Goal: Task Accomplishment & Management: Manage account settings

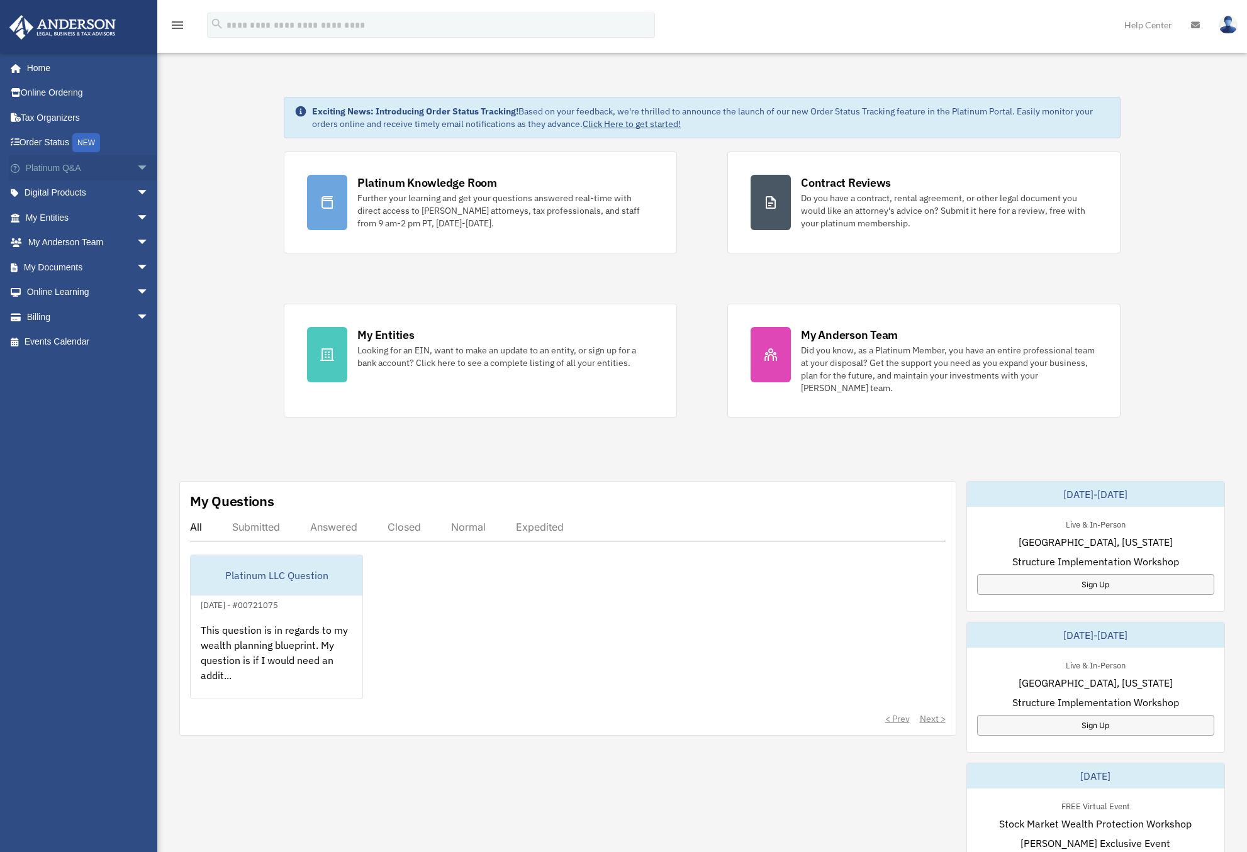
click at [137, 169] on span "arrow_drop_down" at bounding box center [149, 168] width 25 height 26
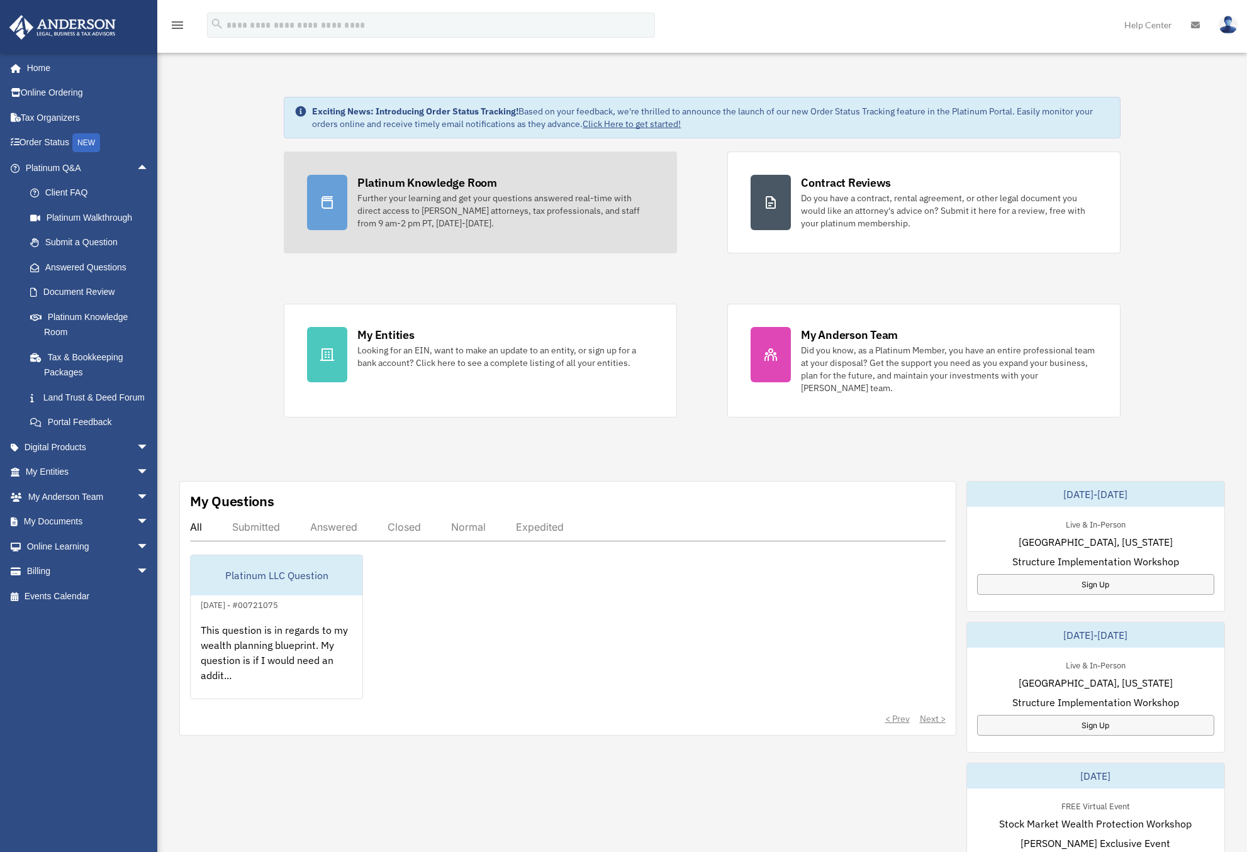
click at [381, 191] on div "Platinum Knowledge Room Further your learning and get your questions answered r…" at bounding box center [505, 202] width 296 height 55
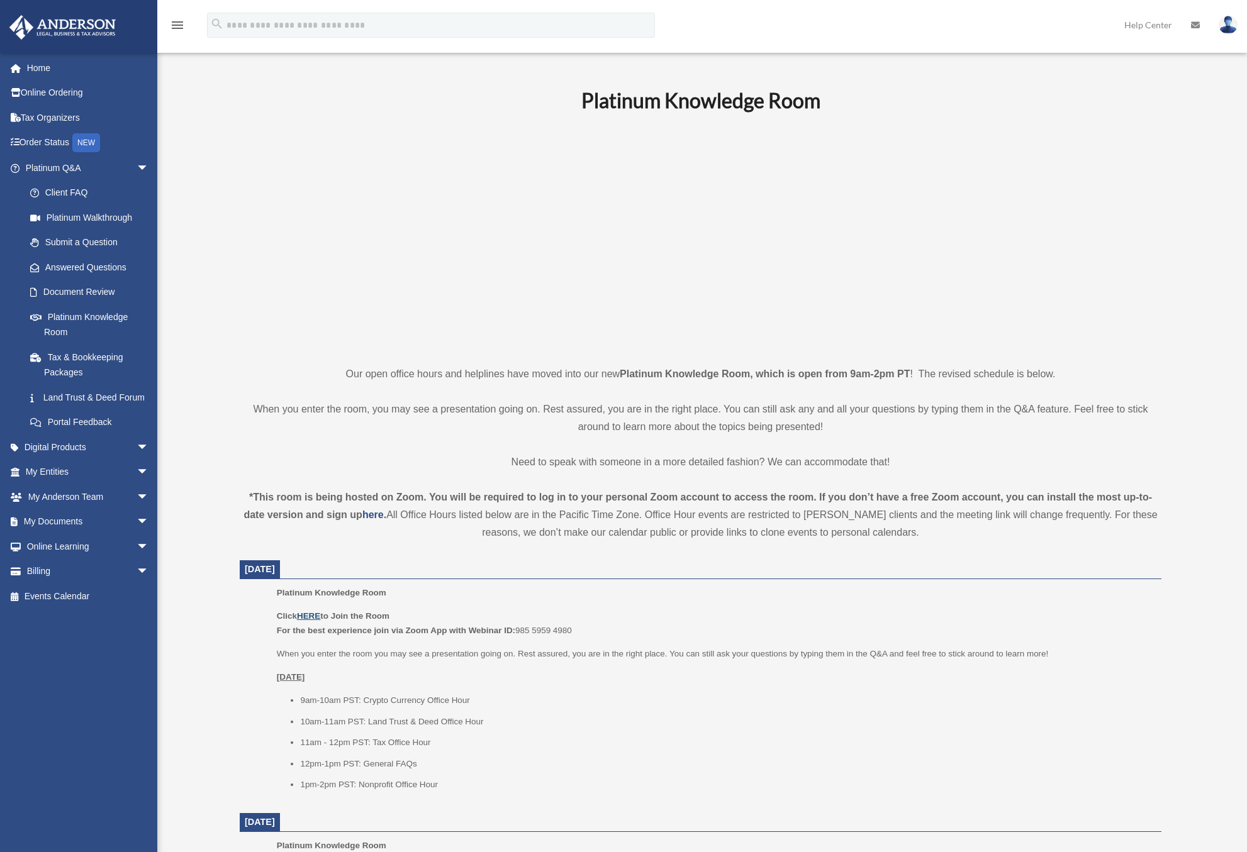
click at [310, 615] on u "HERE" at bounding box center [308, 615] width 23 height 9
click at [1016, 134] on p at bounding box center [701, 239] width 922 height 218
click at [67, 535] on link "My Documents arrow_drop_down" at bounding box center [88, 522] width 159 height 25
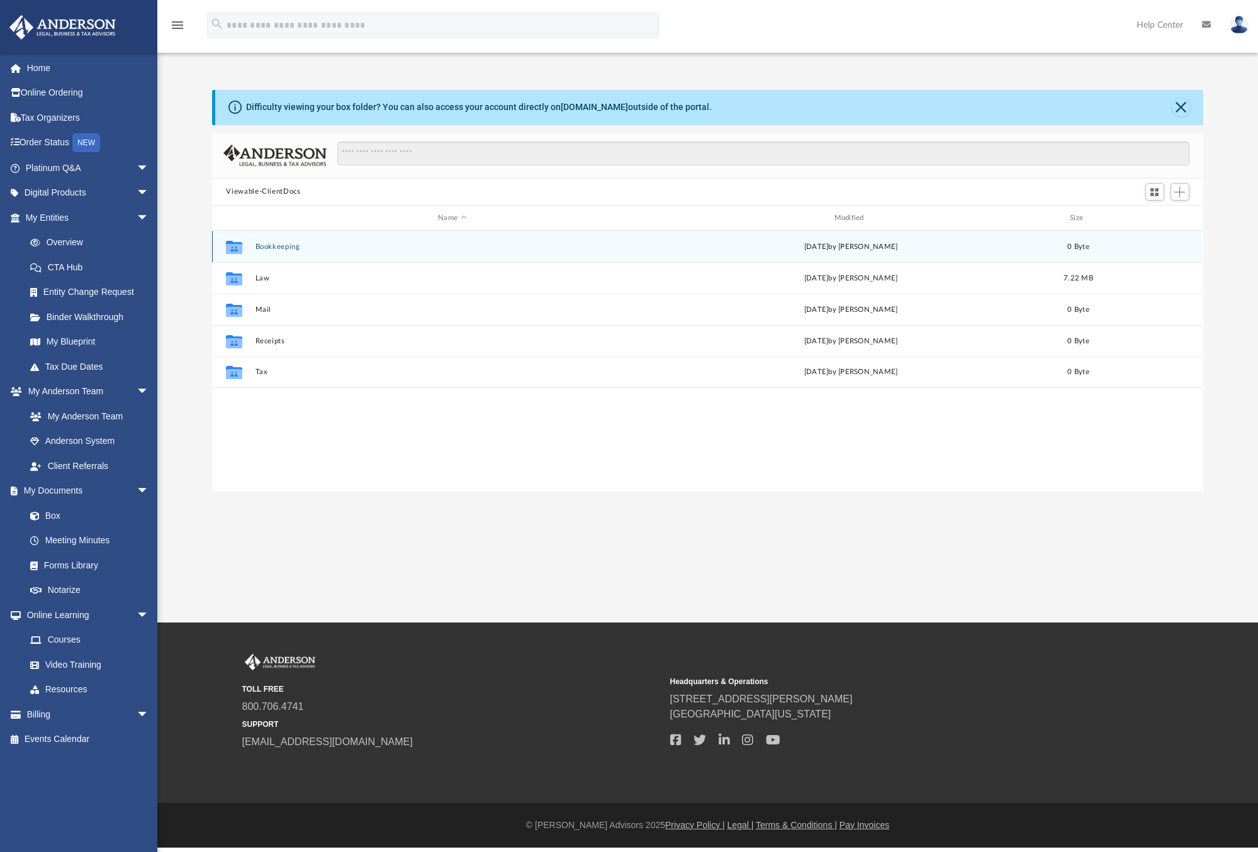
scroll to position [275, 980]
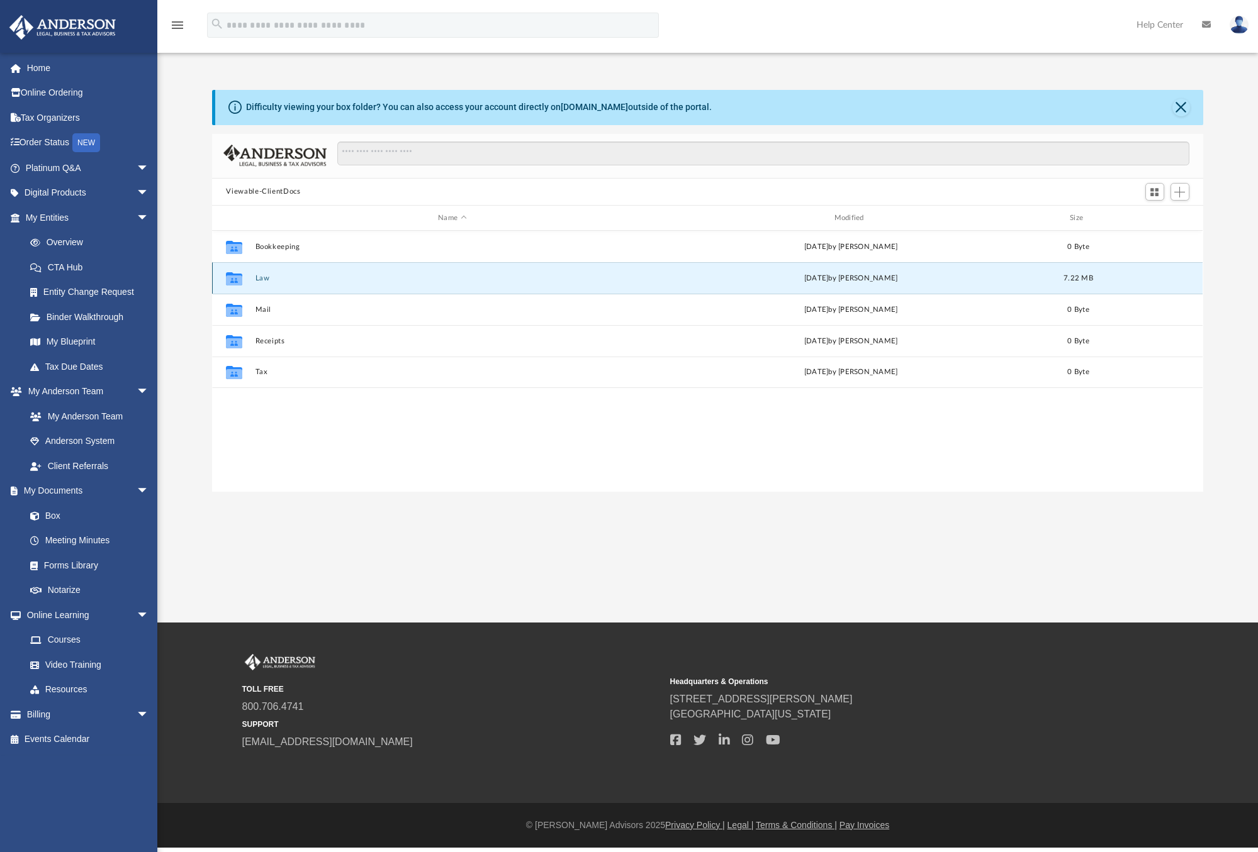
click at [260, 276] on button "Law" at bounding box center [451, 278] width 393 height 8
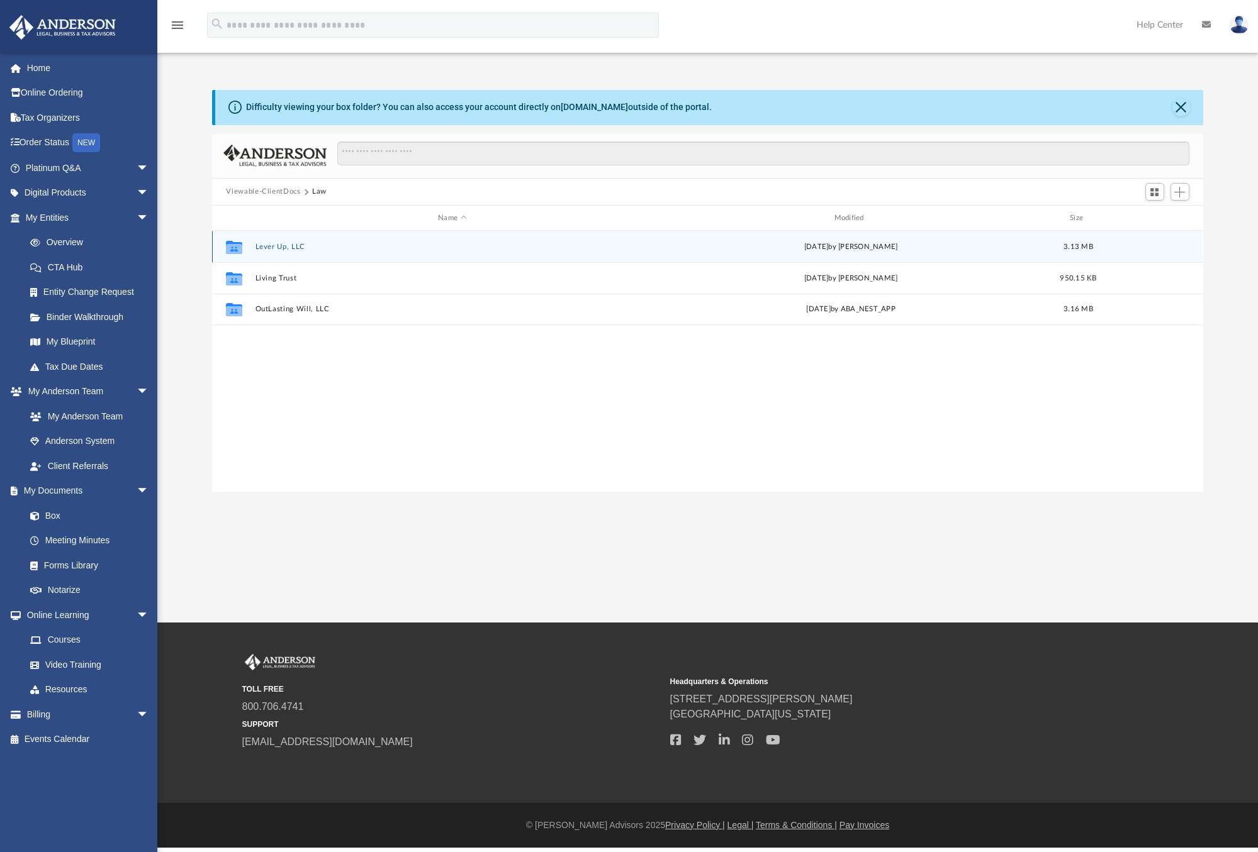
click at [274, 250] on button "Lever Up, LLC" at bounding box center [451, 247] width 393 height 8
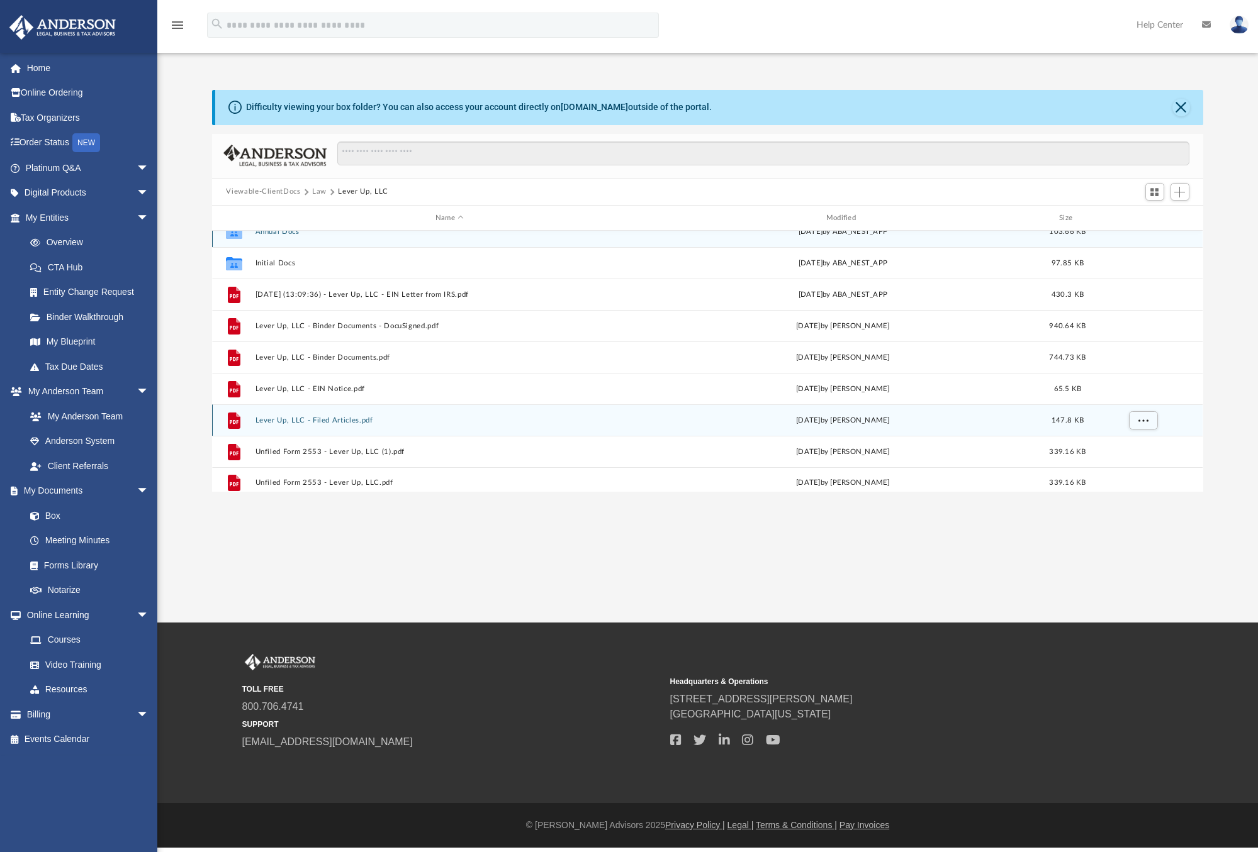
scroll to position [23, 0]
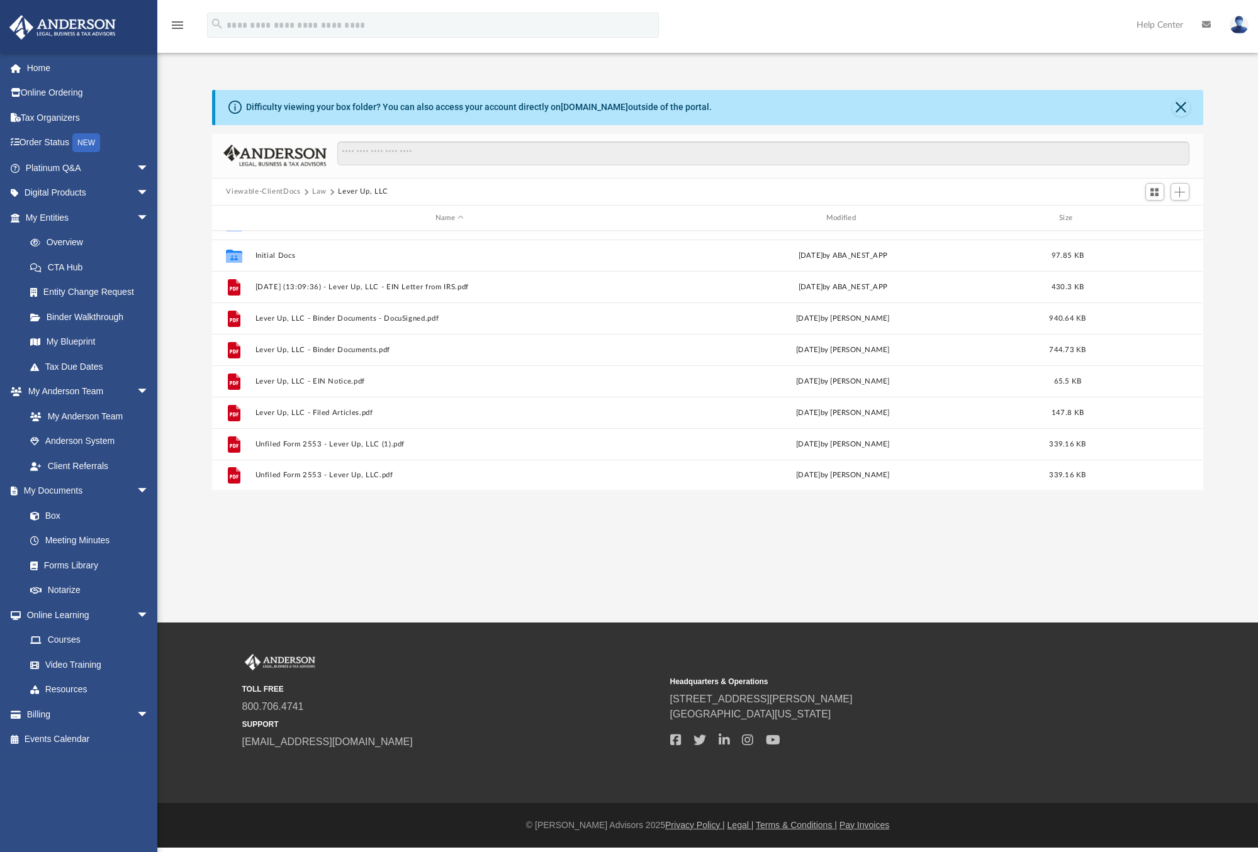
click at [1216, 523] on div "App daniel.rll323@gmail.com Sign Out LevUpLead@pm.me Home Online Ordering Tax O…" at bounding box center [629, 311] width 1258 height 623
click at [319, 190] on button "Law" at bounding box center [319, 191] width 14 height 11
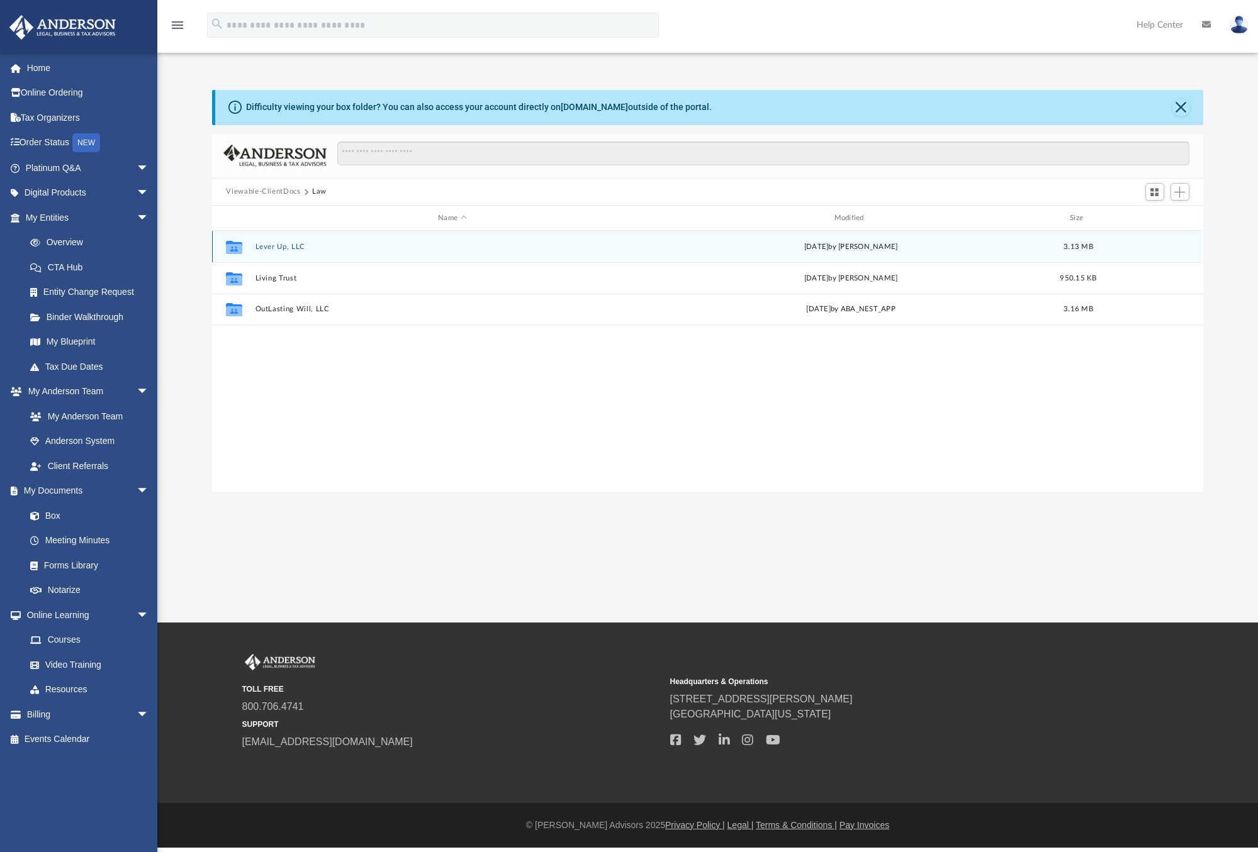
click at [269, 243] on div "Collaborated Folder Lever Up, LLC Thu Sep 25 2025 by Daniel Russell 3.13 MB" at bounding box center [707, 246] width 990 height 31
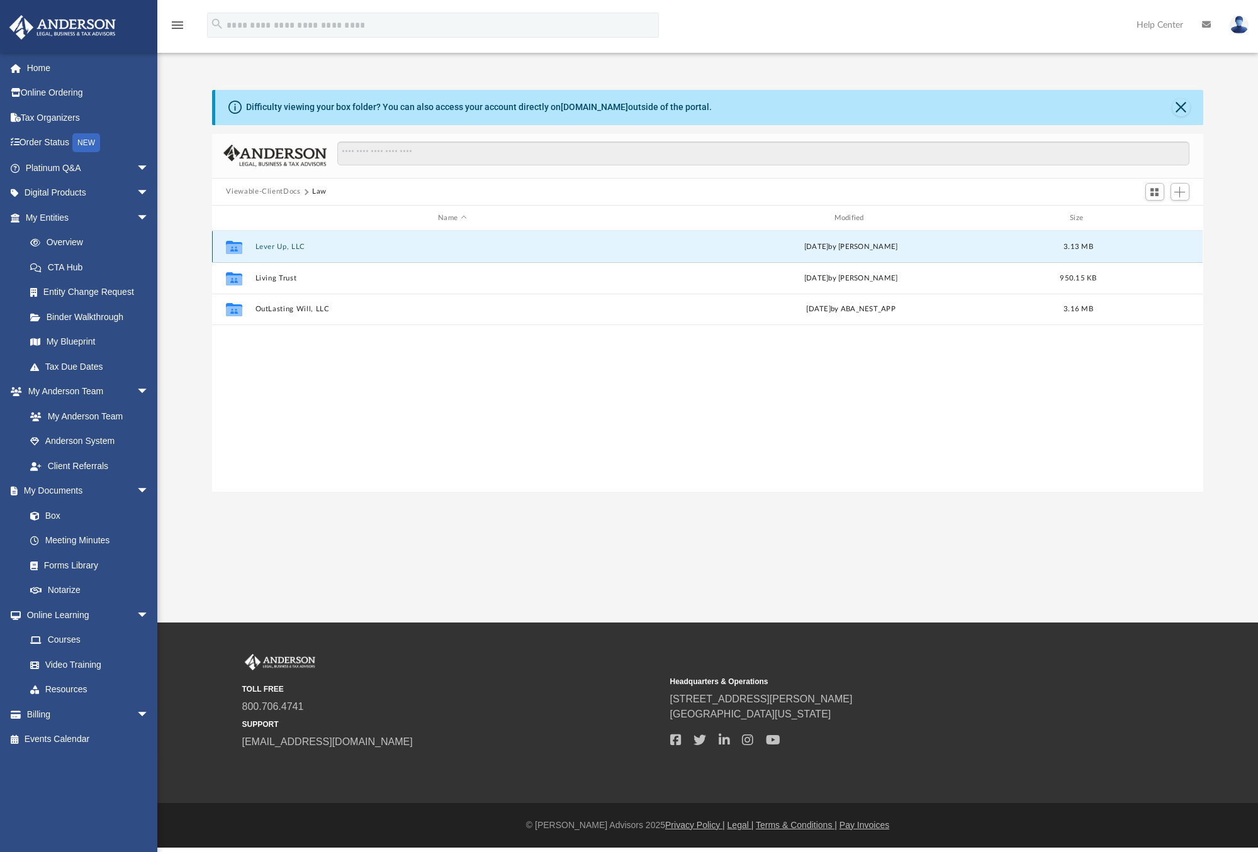
click at [275, 245] on button "Lever Up, LLC" at bounding box center [451, 247] width 393 height 8
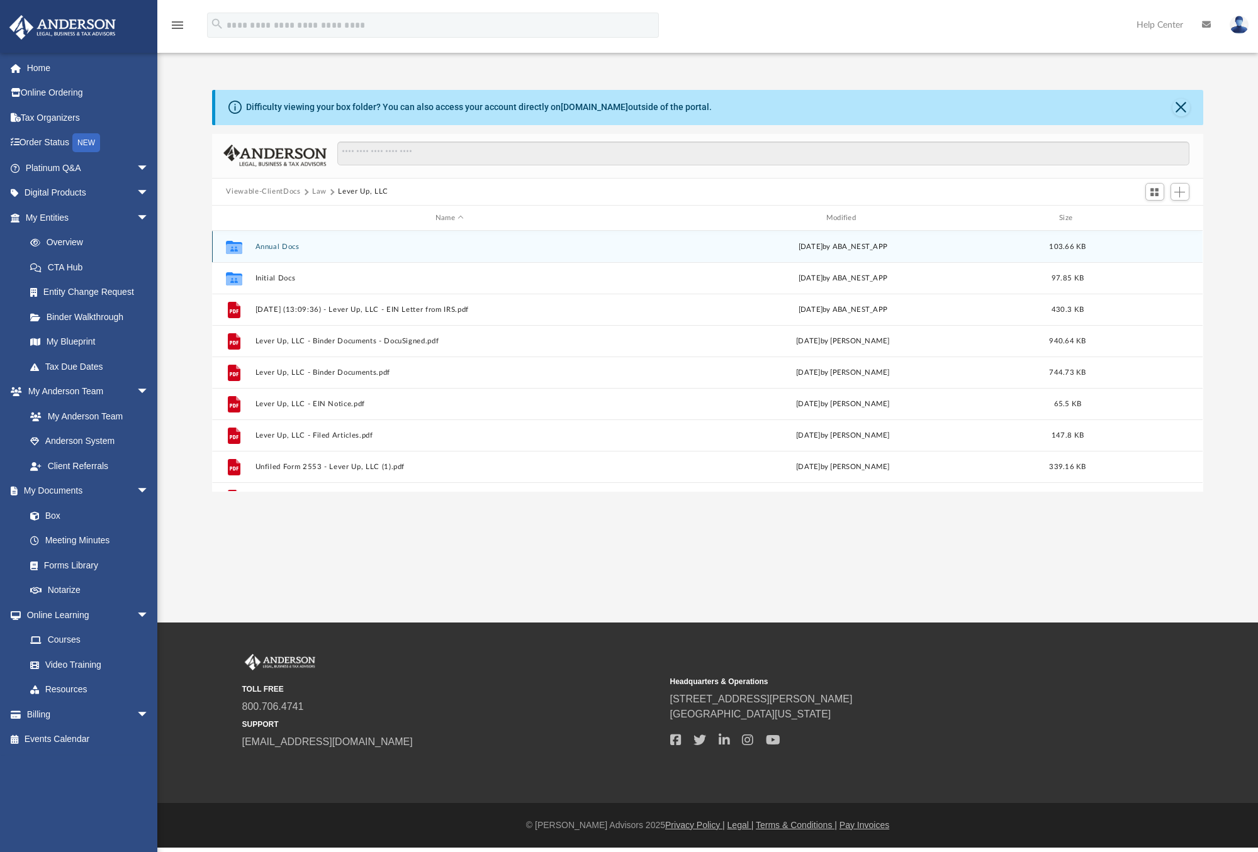
scroll to position [23, 0]
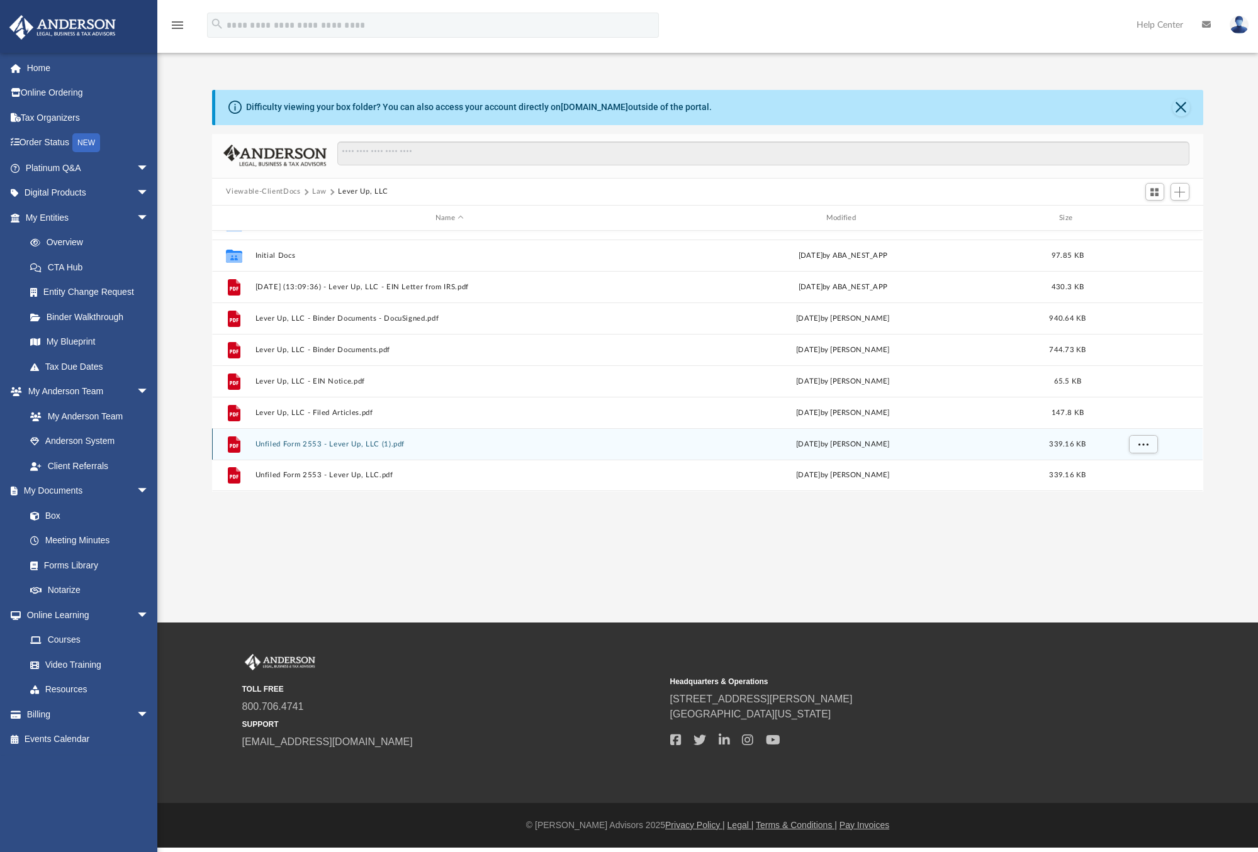
click at [303, 445] on button "Unfiled Form 2553 - Lever Up, LLC (1).pdf" at bounding box center [449, 444] width 388 height 8
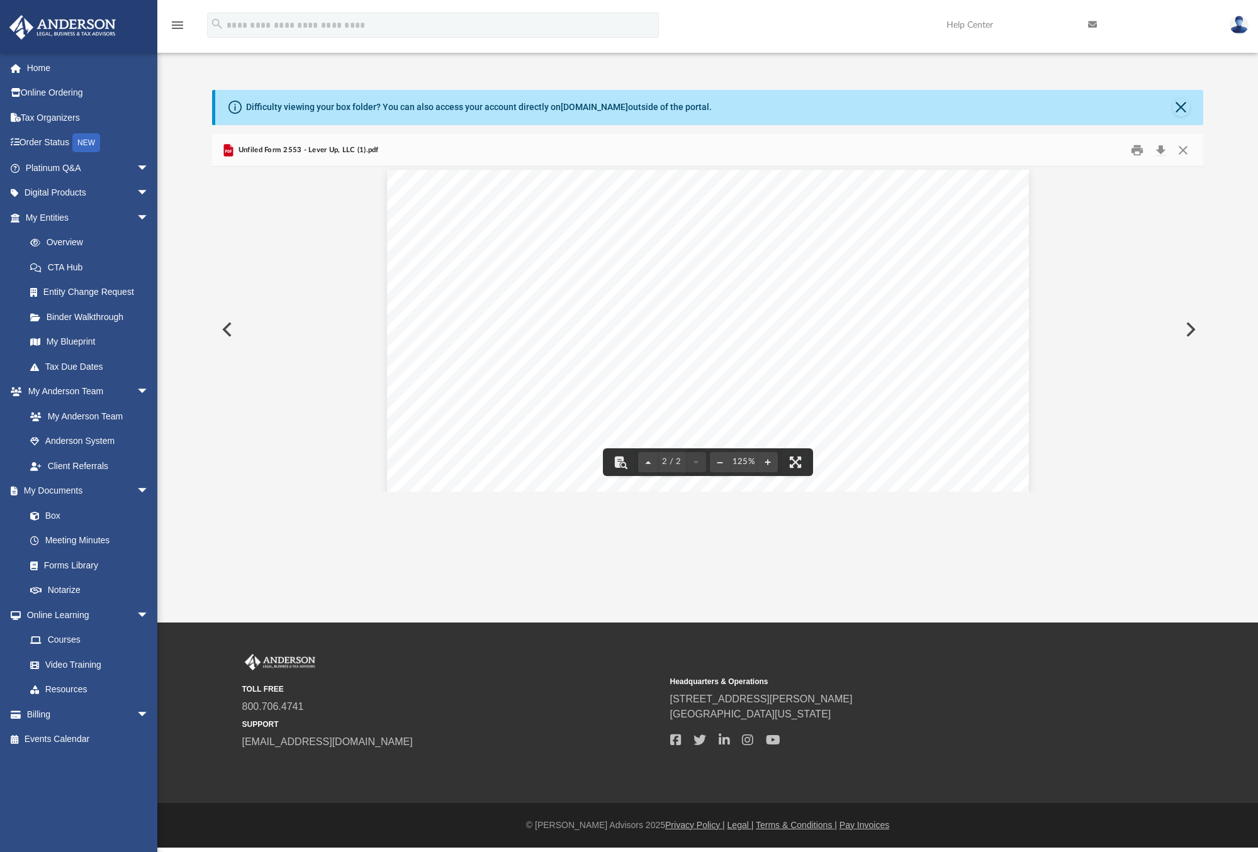
scroll to position [785, 0]
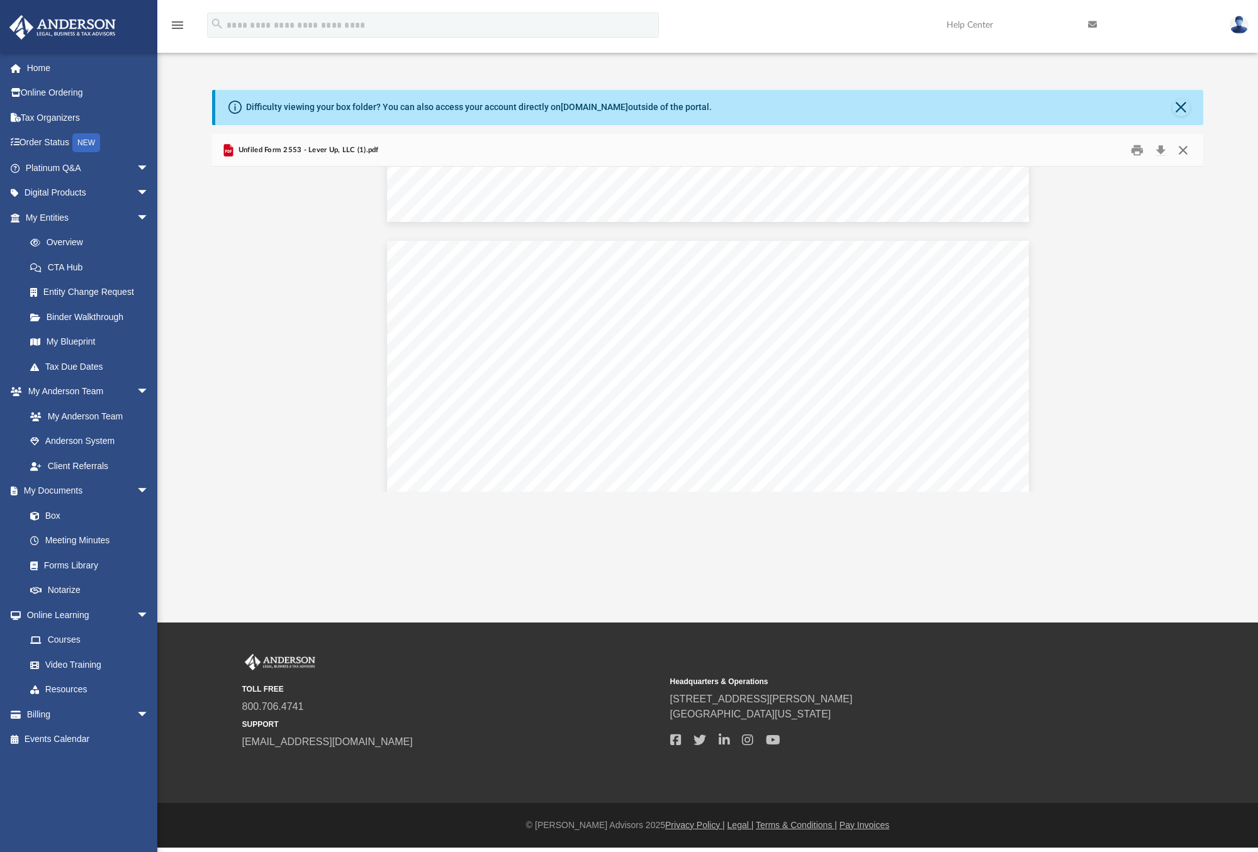
click at [1188, 148] on button "Close" at bounding box center [1182, 150] width 23 height 20
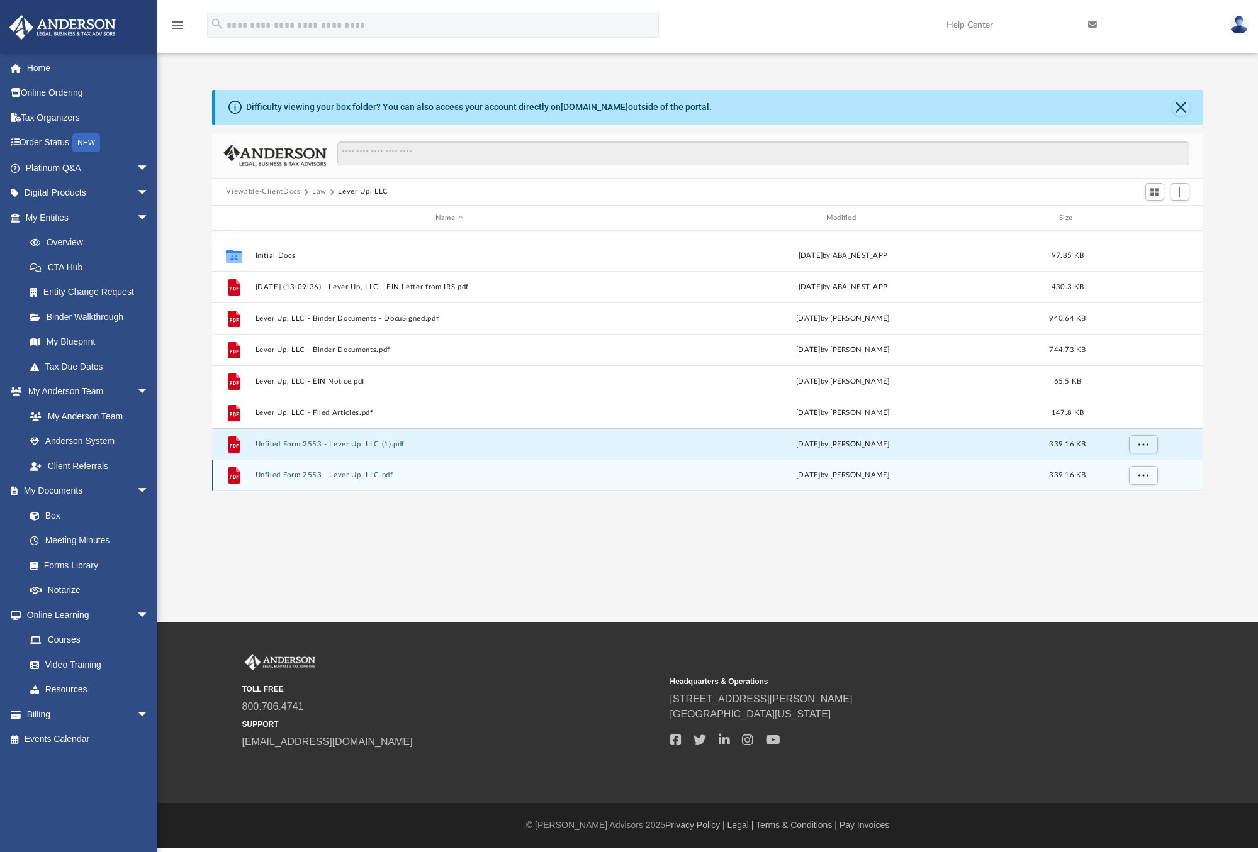
click at [335, 469] on div "File Unfiled Form 2553 - Lever Up, LLC.pdf Wed Dec 4 2024 by Holly Welch 339.16…" at bounding box center [707, 475] width 990 height 31
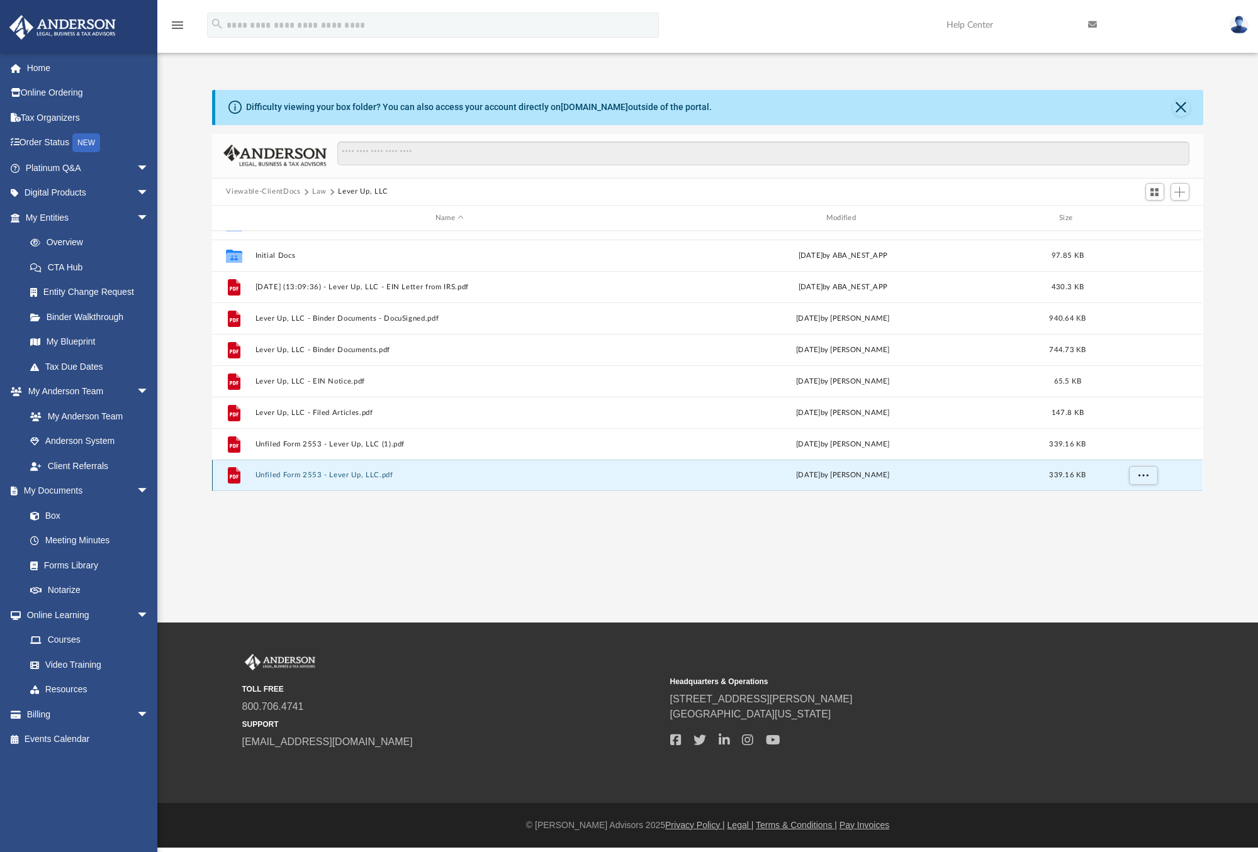
click at [335, 476] on button "Unfiled Form 2553 - Lever Up, LLC.pdf" at bounding box center [449, 476] width 388 height 8
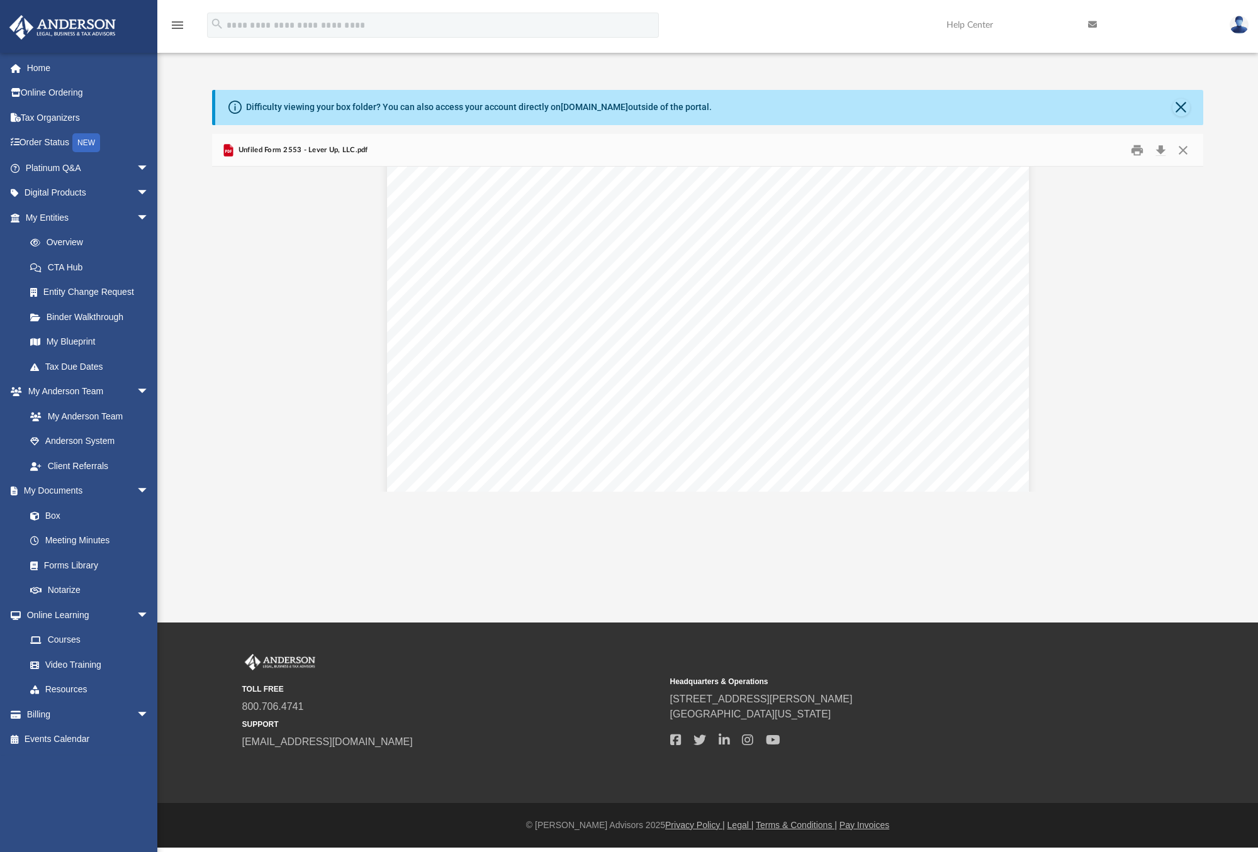
scroll to position [98, 0]
click at [1242, 364] on div "Difficulty viewing your box folder? You can also access your account directly o…" at bounding box center [707, 291] width 1100 height 402
click at [873, 602] on div "App daniel.rll323@gmail.com Sign Out LevUpLead@pm.me Home Online Ordering Tax O…" at bounding box center [629, 311] width 1258 height 623
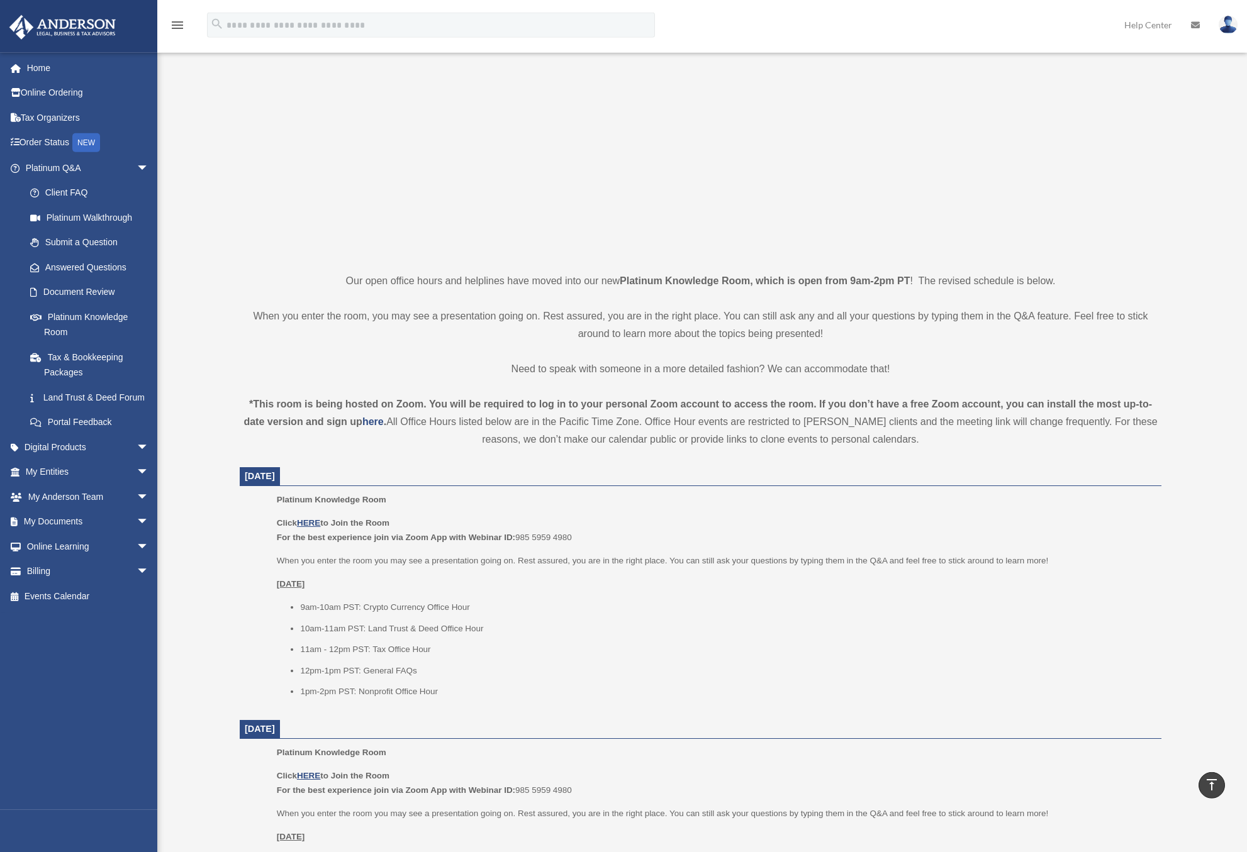
scroll to position [64, 0]
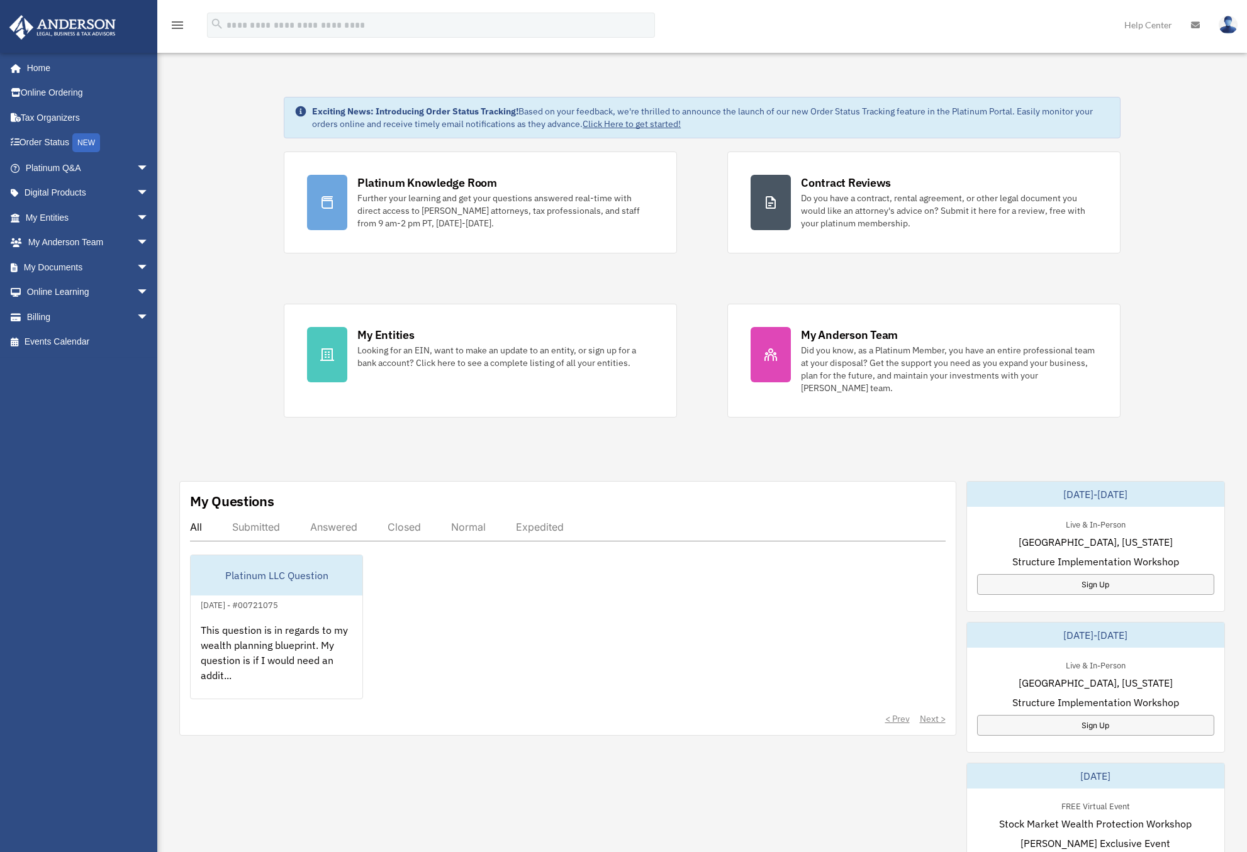
click at [1226, 21] on img at bounding box center [1228, 25] width 19 height 18
click at [1027, 53] on link "My Profile" at bounding box center [1039, 59] width 126 height 26
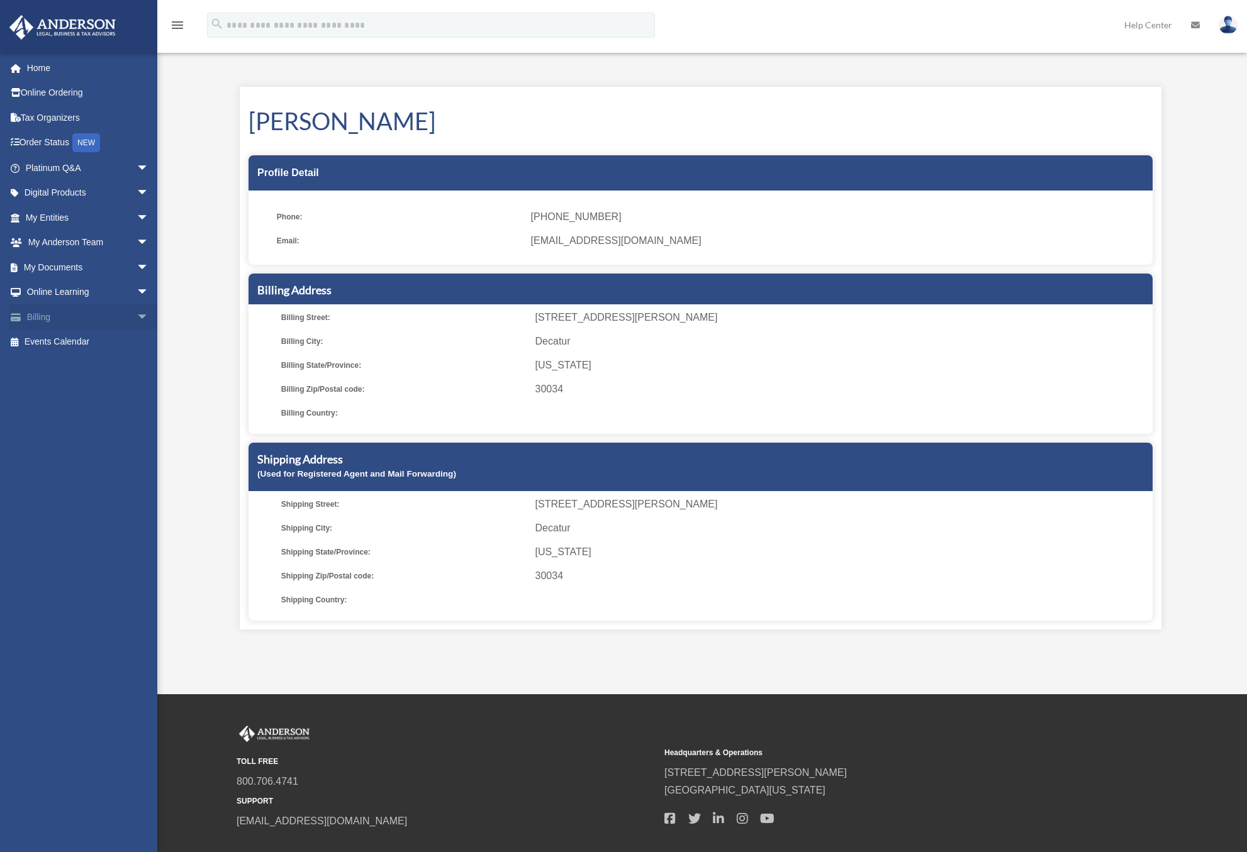
click at [137, 320] on span "arrow_drop_down" at bounding box center [149, 317] width 25 height 26
click at [72, 343] on link "$ Open Invoices" at bounding box center [93, 343] width 150 height 26
click at [74, 342] on link "$ Open Invoices" at bounding box center [93, 343] width 150 height 26
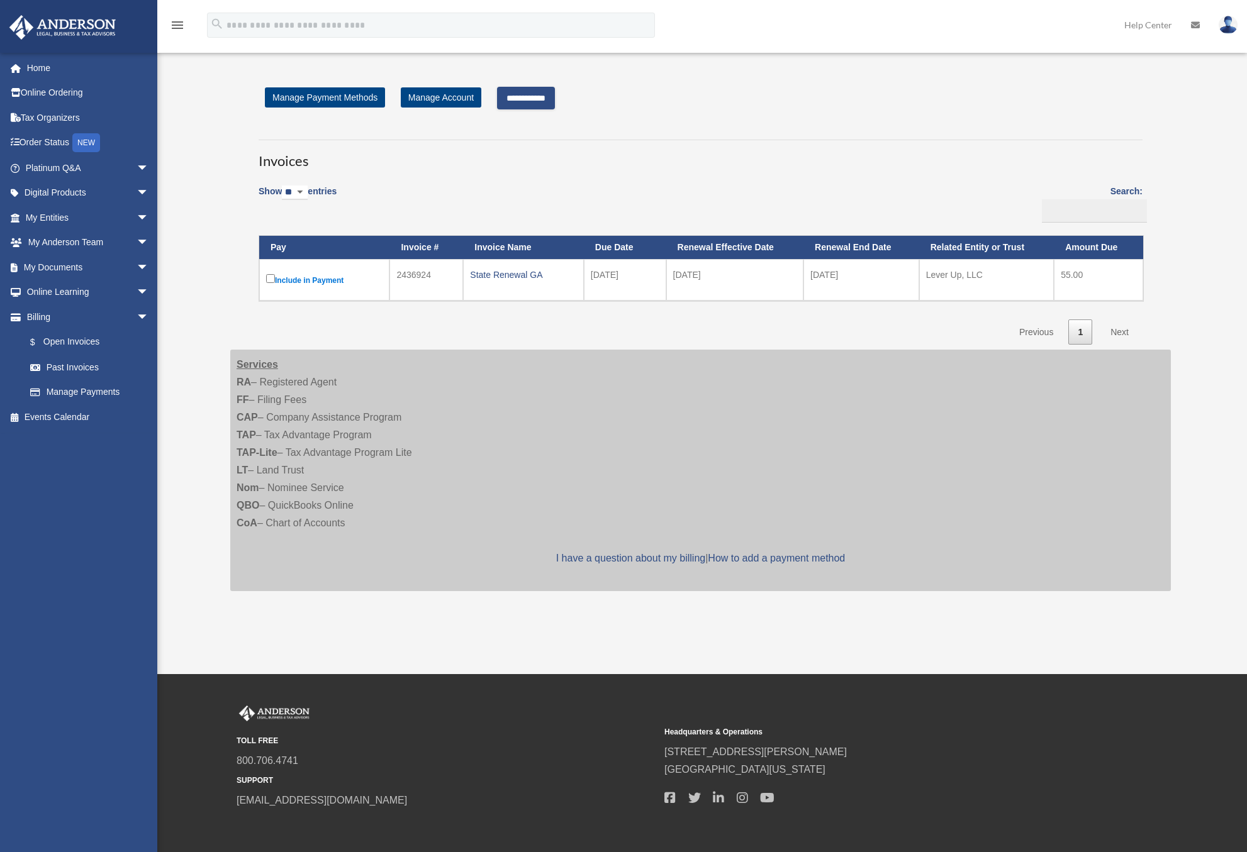
click at [276, 277] on label "Include in Payment" at bounding box center [324, 280] width 116 height 16
click at [65, 416] on link "Events Calendar" at bounding box center [88, 417] width 159 height 25
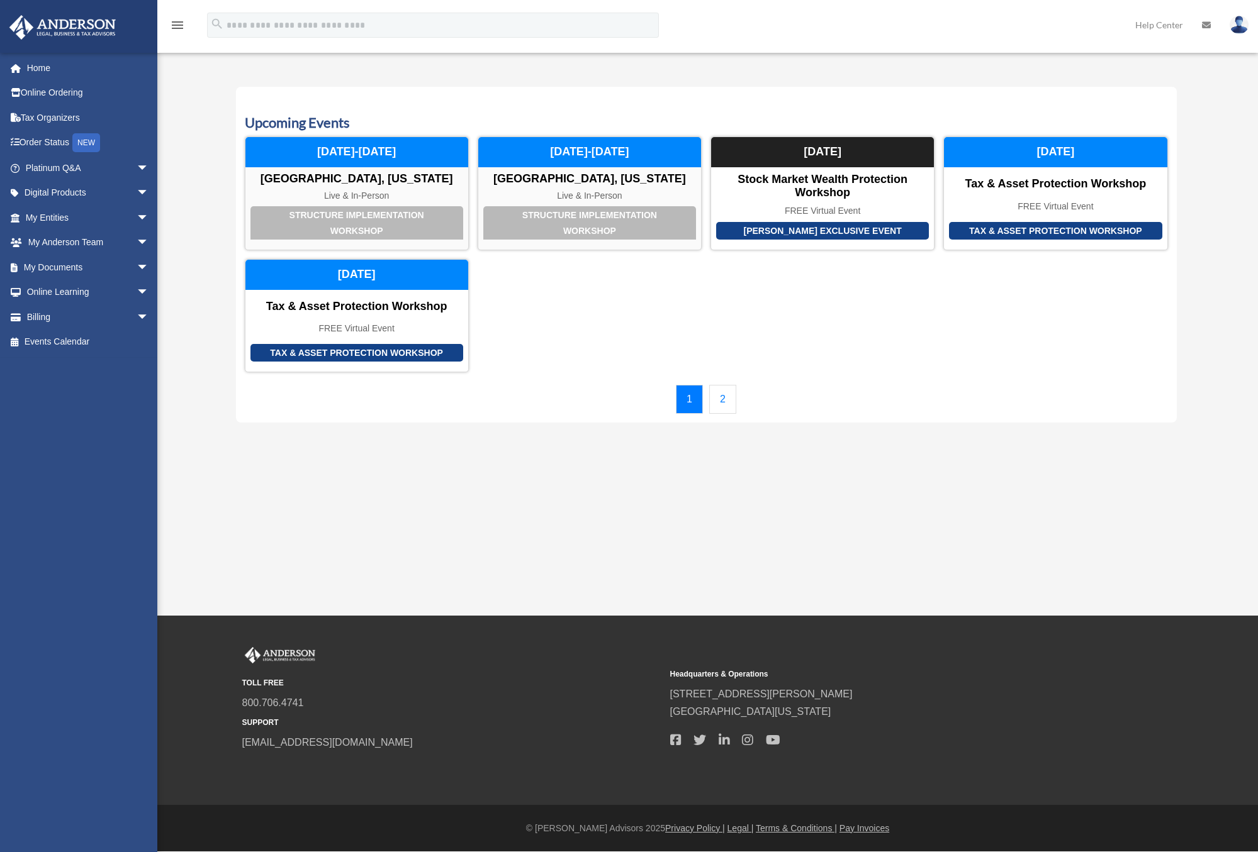
click at [1241, 24] on img at bounding box center [1238, 25] width 19 height 18
click at [1042, 59] on link "My Profile" at bounding box center [1050, 59] width 126 height 26
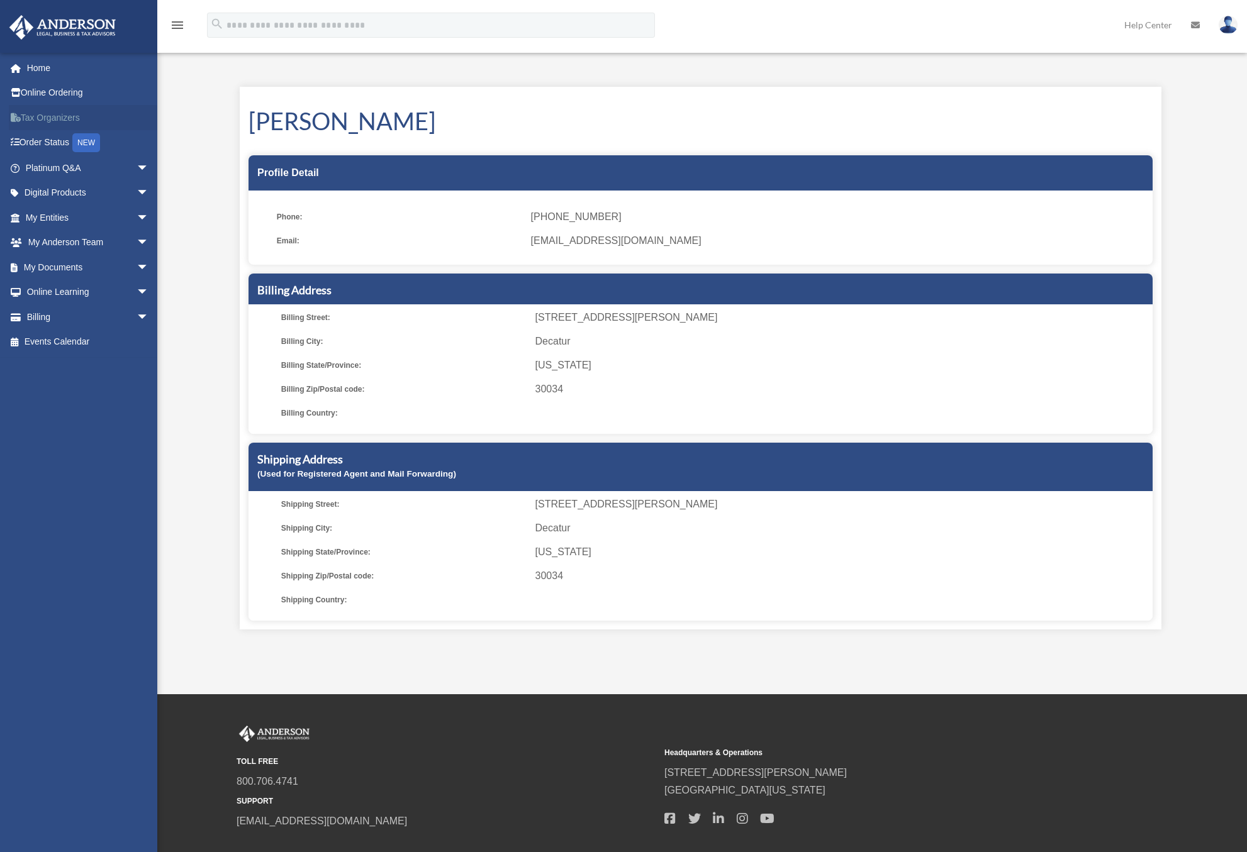
click at [60, 122] on link "Tax Organizers" at bounding box center [88, 117] width 159 height 25
drag, startPoint x: 615, startPoint y: 240, endPoint x: 532, endPoint y: 247, distance: 83.3
click at [532, 247] on span "[EMAIL_ADDRESS][DOMAIN_NAME]" at bounding box center [837, 241] width 613 height 18
drag, startPoint x: 530, startPoint y: 244, endPoint x: 618, endPoint y: 243, distance: 87.4
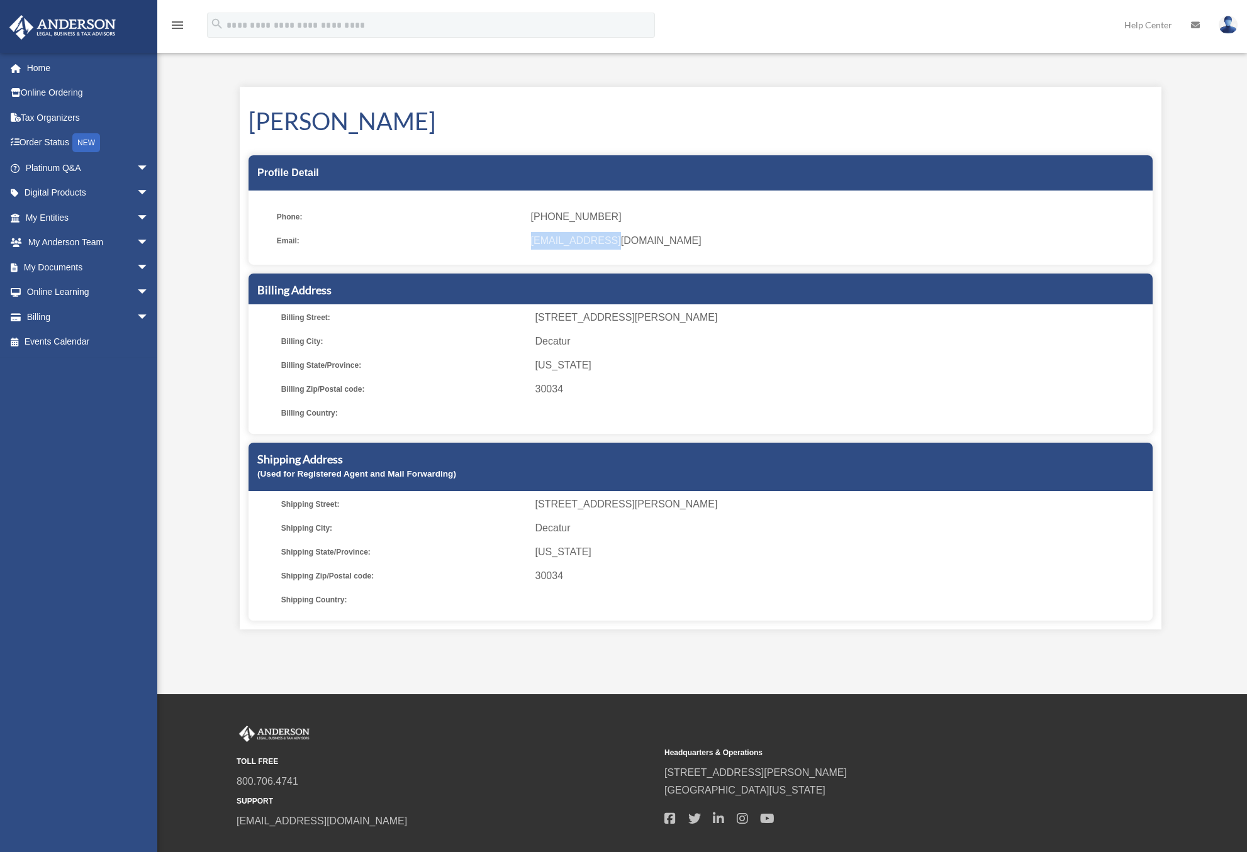
click at [618, 243] on li "Email: levuplead@pm.me" at bounding box center [710, 241] width 867 height 18
click at [1226, 23] on img at bounding box center [1228, 25] width 19 height 18
click at [1013, 107] on link "Logout" at bounding box center [1039, 110] width 126 height 26
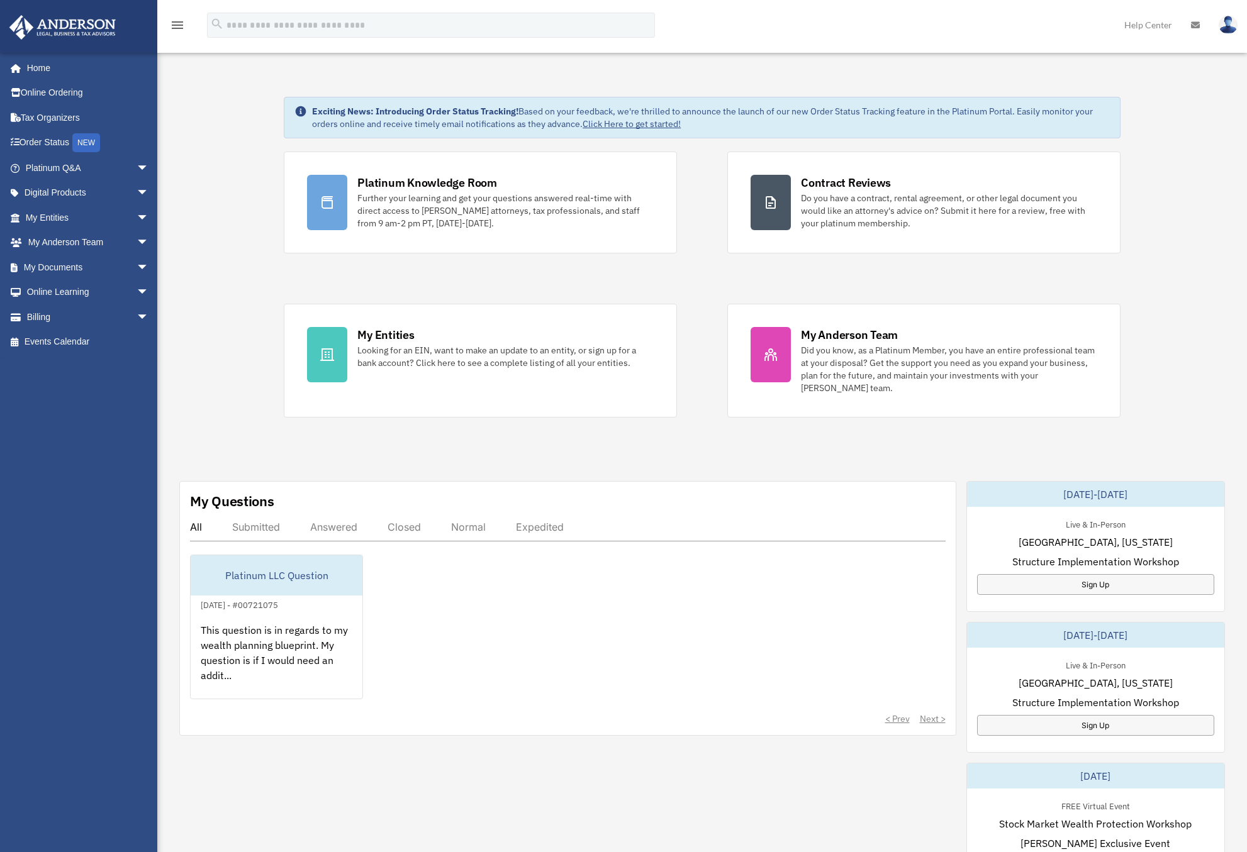
click at [176, 23] on icon "menu" at bounding box center [177, 25] width 15 height 15
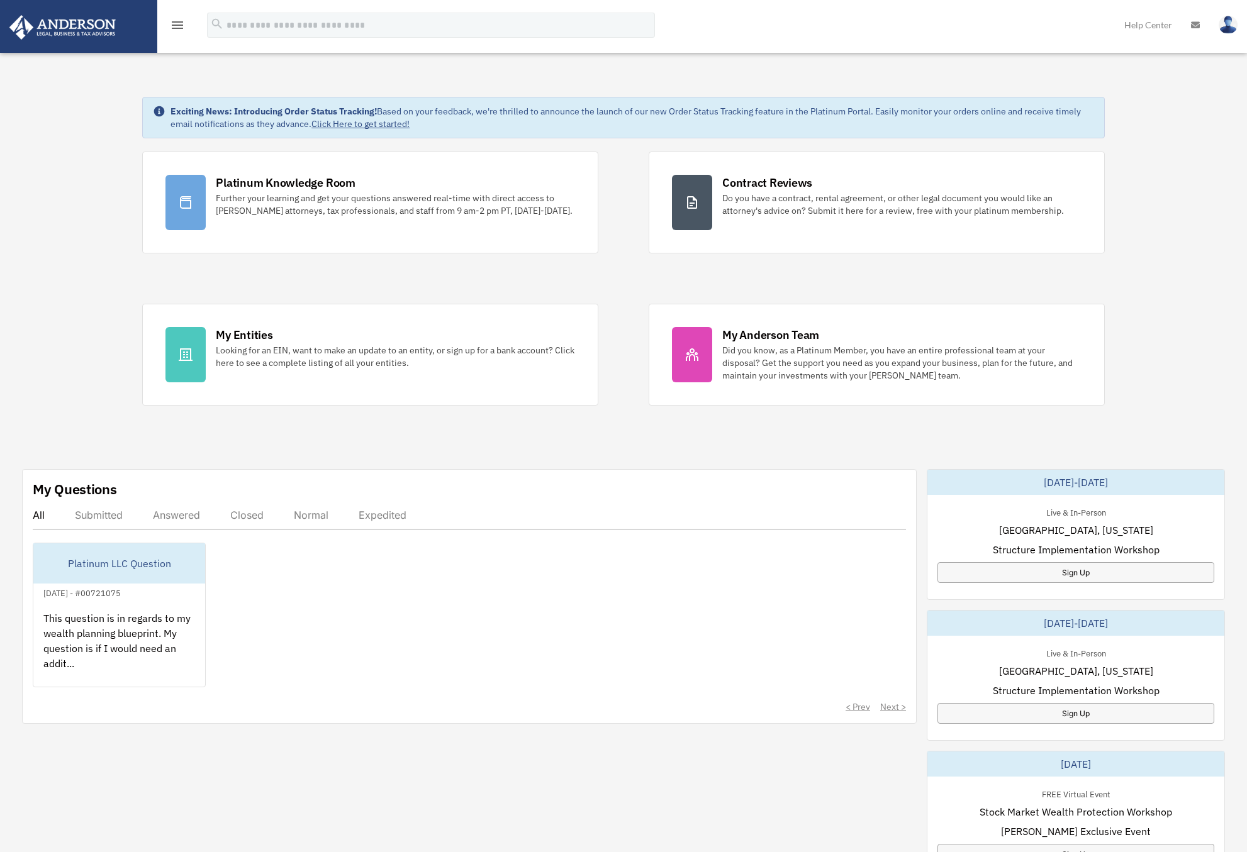
click at [174, 21] on icon "menu" at bounding box center [177, 25] width 15 height 15
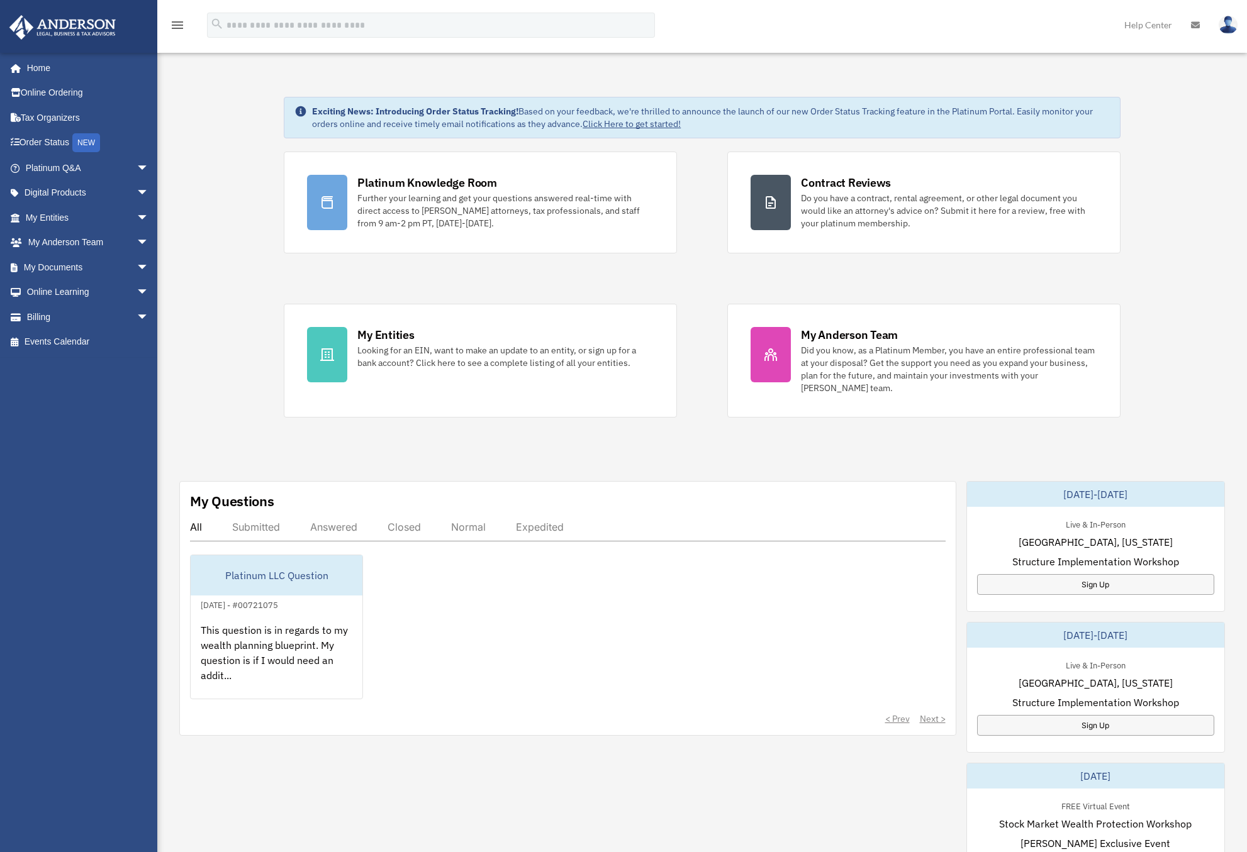
click at [1192, 26] on icon at bounding box center [1195, 25] width 9 height 9
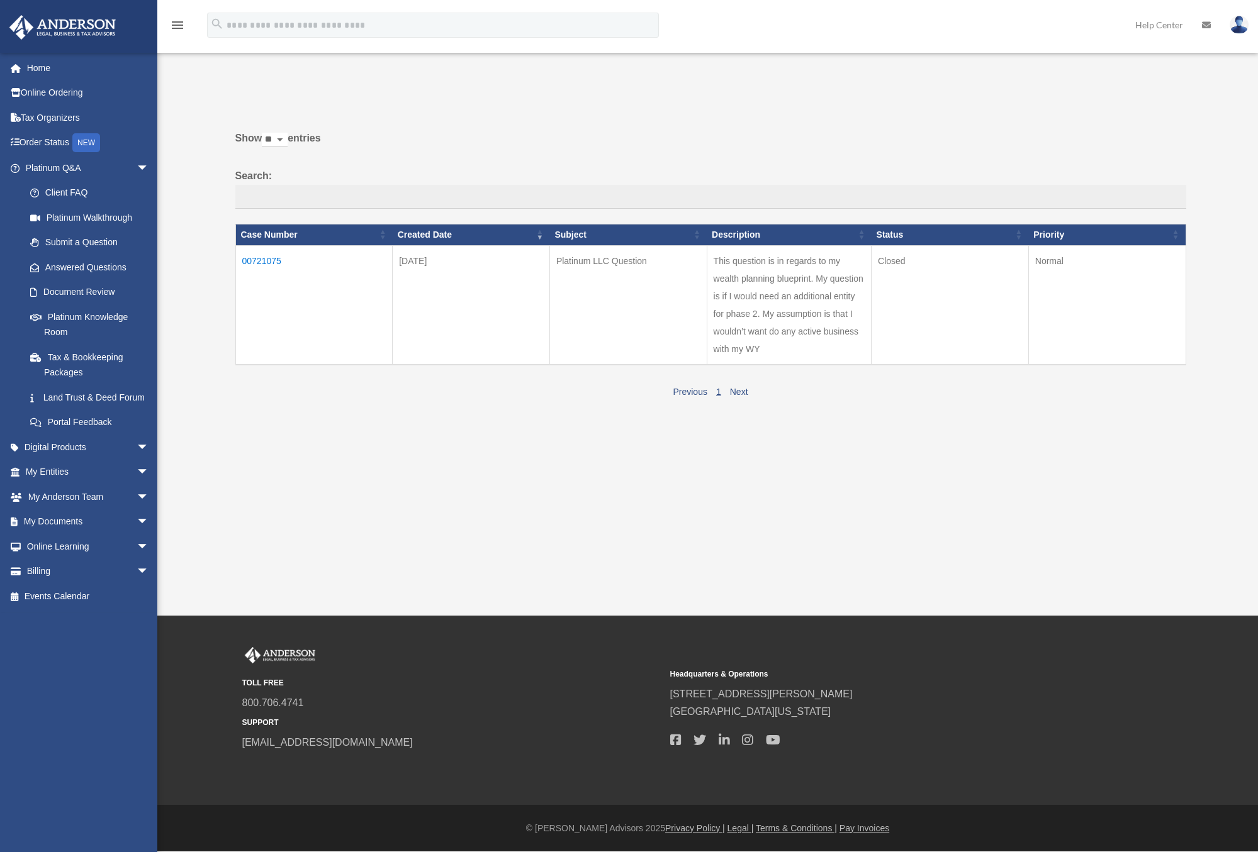
click at [1246, 21] on img at bounding box center [1238, 25] width 19 height 18
click at [1039, 80] on link "Reset Password" at bounding box center [1050, 84] width 126 height 26
click at [1234, 23] on img at bounding box center [1238, 25] width 19 height 18
click at [1013, 107] on link "Logout" at bounding box center [1050, 110] width 126 height 26
